Goal: Task Accomplishment & Management: Use online tool/utility

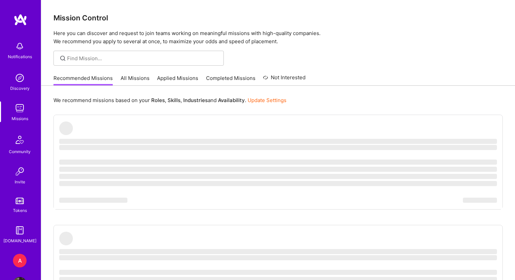
click at [139, 78] on link "All Missions" at bounding box center [135, 80] width 29 height 11
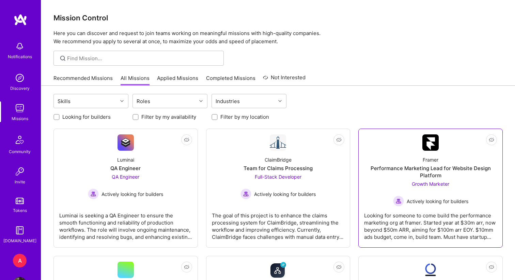
click at [406, 153] on div "Framer Performance Marketing Lead for Website Design Platform Growth Marketer A…" at bounding box center [430, 179] width 133 height 56
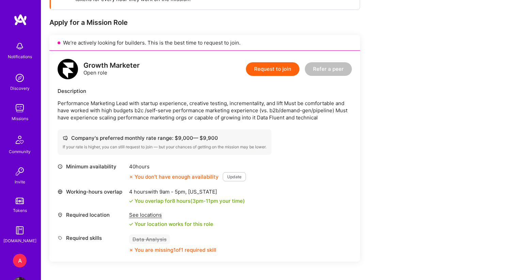
scroll to position [130, 0]
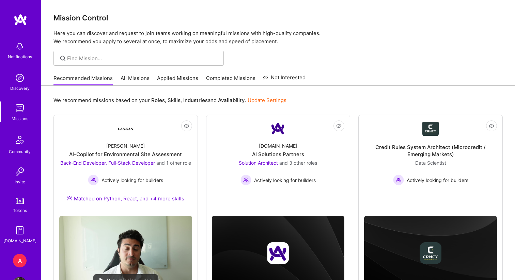
click at [136, 84] on link "All Missions" at bounding box center [135, 80] width 29 height 11
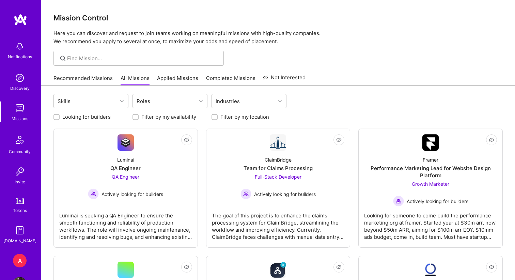
click at [21, 251] on div "Notifications Discovery Missions Community Invite Tokens [DOMAIN_NAME] A [DOMAI…" at bounding box center [20, 140] width 41 height 280
click at [21, 258] on div "A" at bounding box center [20, 261] width 14 height 14
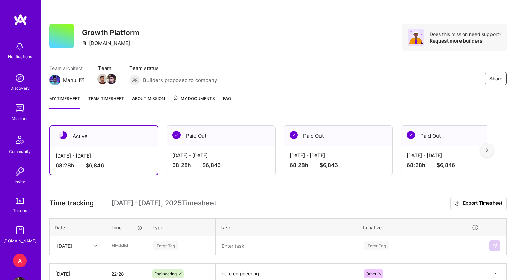
click at [141, 107] on link "About Mission" at bounding box center [148, 102] width 33 height 14
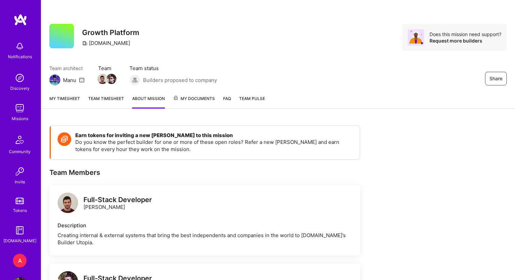
click at [106, 102] on link "Team timesheet" at bounding box center [106, 102] width 36 height 14
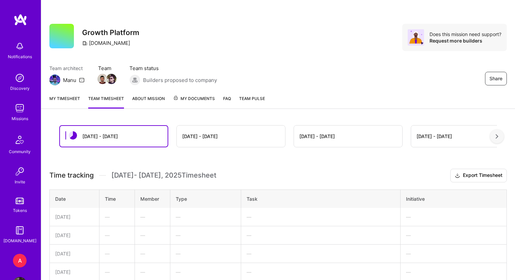
click at [131, 99] on div "My timesheet Team timesheet About Mission My Documents FAQ Team Pulse" at bounding box center [278, 99] width 474 height 19
click at [134, 99] on link "About Mission" at bounding box center [148, 102] width 33 height 14
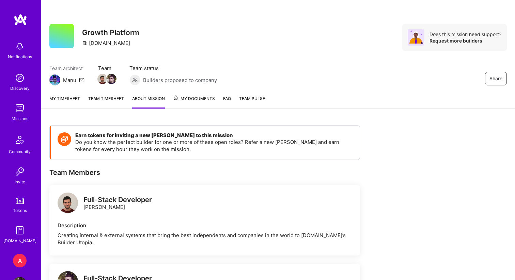
click at [72, 98] on link "My timesheet" at bounding box center [64, 102] width 31 height 14
